Goal: Information Seeking & Learning: Learn about a topic

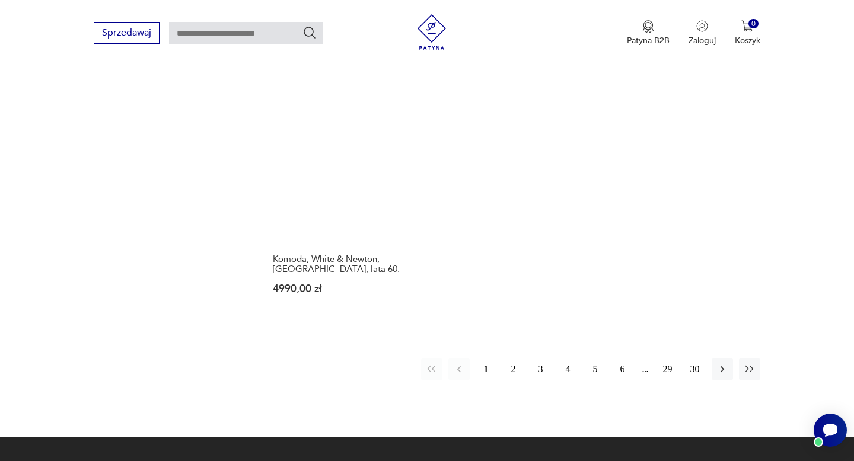
scroll to position [1658, 0]
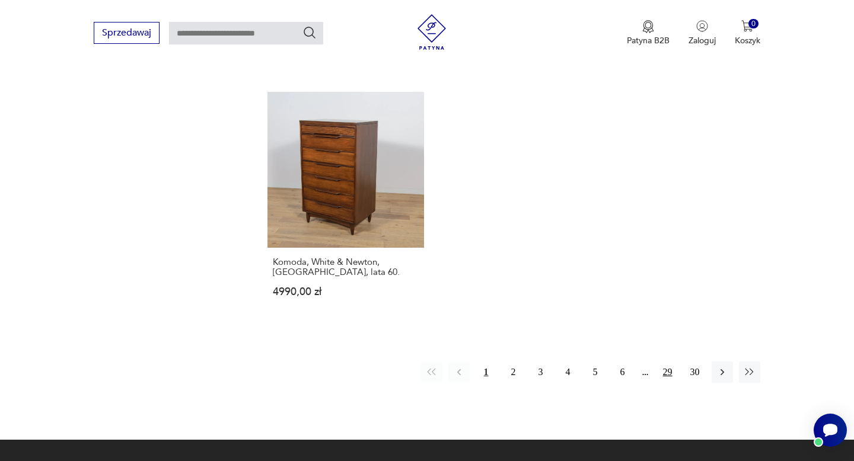
click at [670, 362] on button "29" at bounding box center [667, 372] width 21 height 21
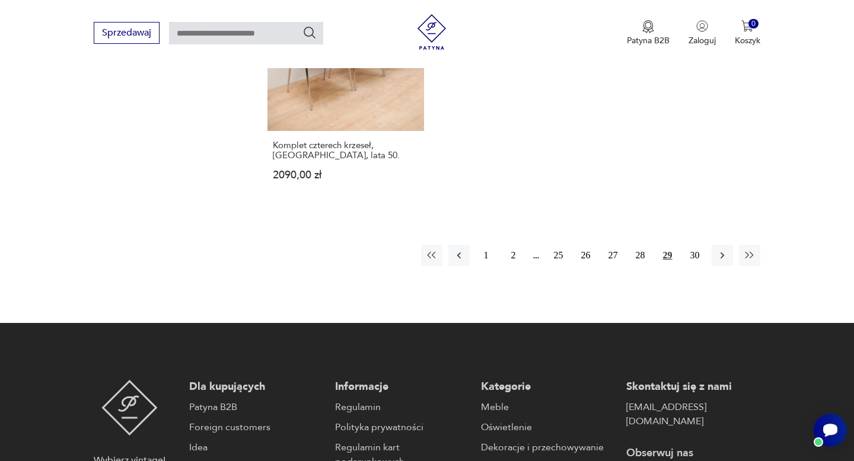
scroll to position [1711, 0]
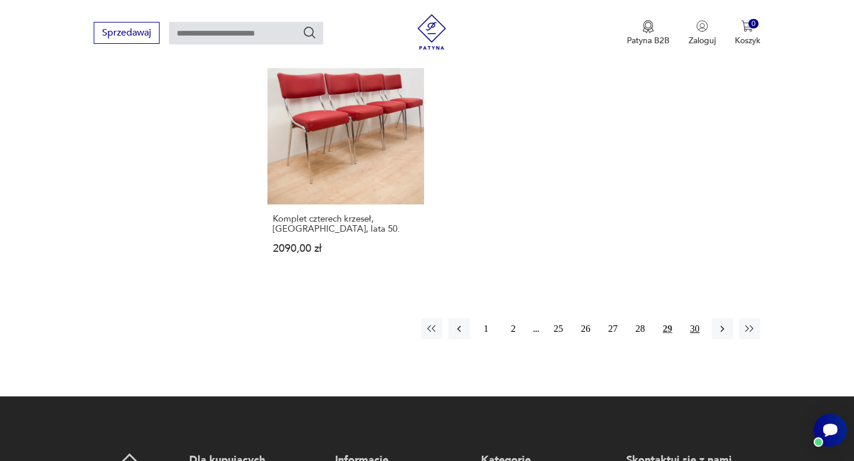
click at [690, 319] on button "30" at bounding box center [694, 328] width 21 height 21
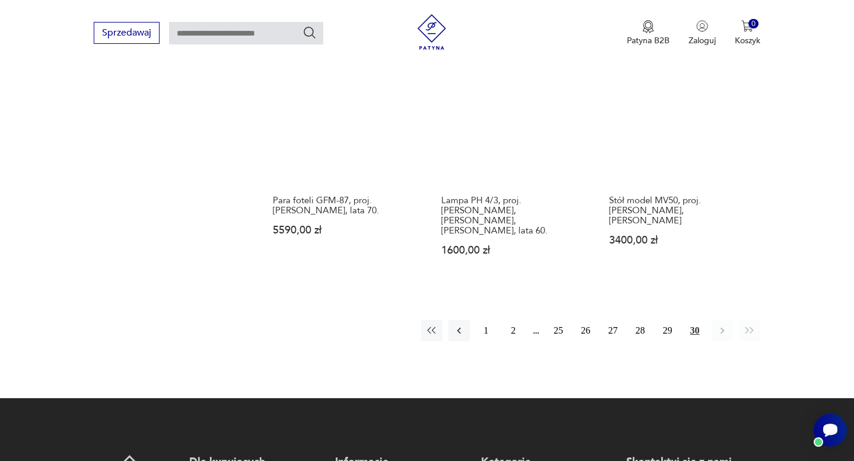
scroll to position [1222, 0]
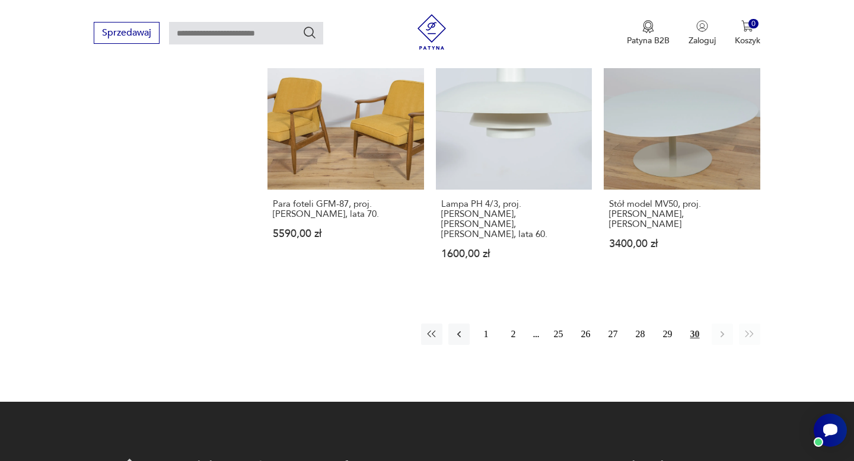
click at [570, 324] on div "1 2 25 26 27 28 29 30" at bounding box center [590, 334] width 339 height 21
click at [518, 128] on link "Produkt wyprzedany Lampa PH 4/3, proj. [PERSON_NAME], [PERSON_NAME], [PERSON_NA…" at bounding box center [514, 157] width 156 height 248
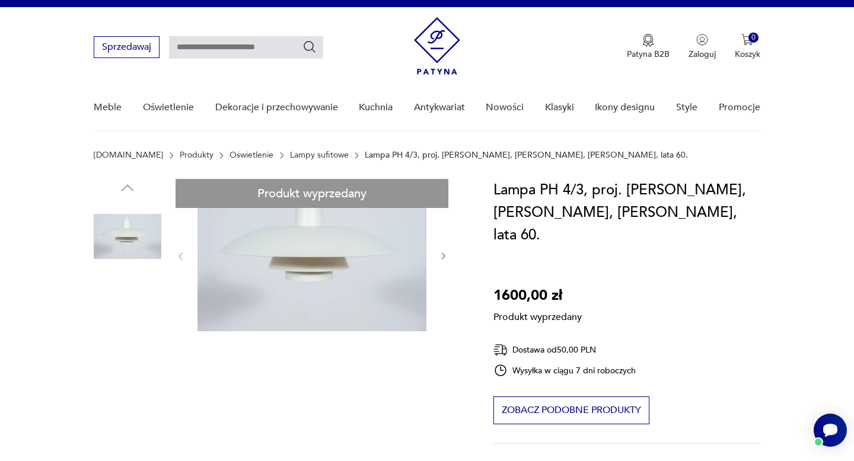
scroll to position [20, 0]
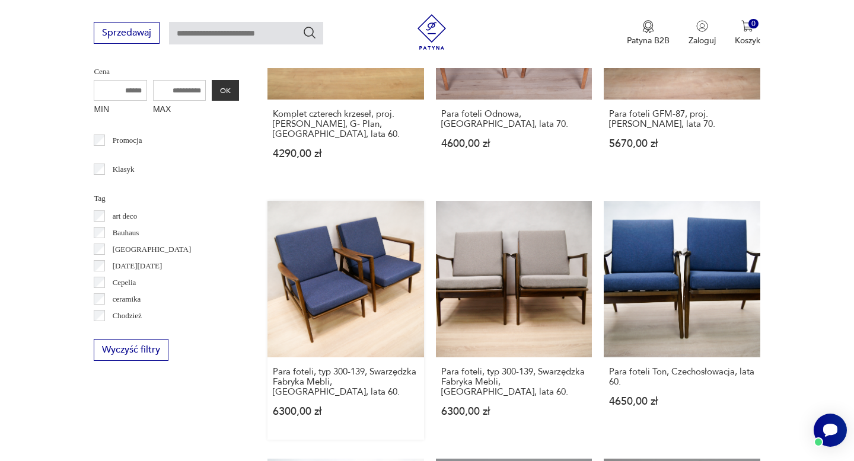
click at [349, 273] on link "Para foteli, typ 300-139, Swarzędzka Fabryka Mebli, [GEOGRAPHIC_DATA], lata 60.…" at bounding box center [345, 320] width 156 height 238
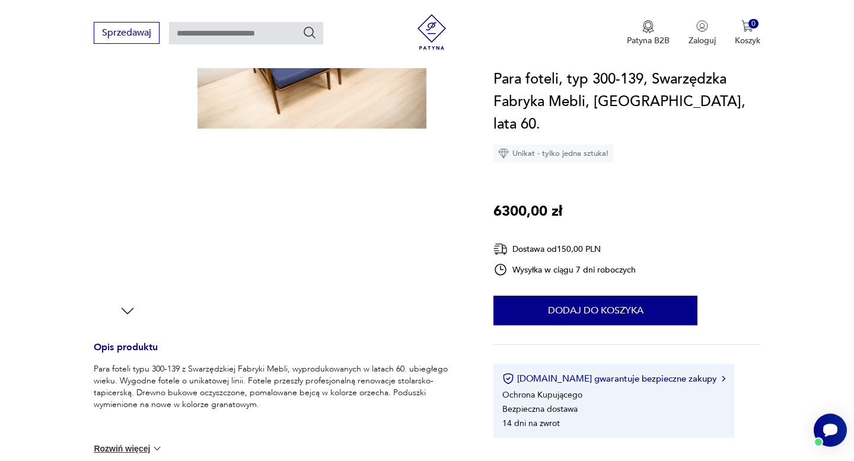
scroll to position [133, 0]
